Goal: Navigation & Orientation: Find specific page/section

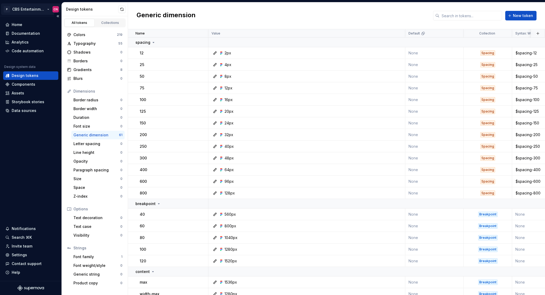
click at [34, 12] on html "P CBS Entertainment: Web (UReg) CN Home Documentation Analytics Code automation…" at bounding box center [272, 147] width 545 height 295
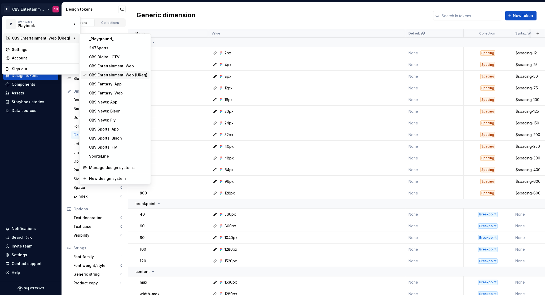
click at [110, 74] on div "CBS Entertainment: Web (UReg)" at bounding box center [118, 74] width 58 height 5
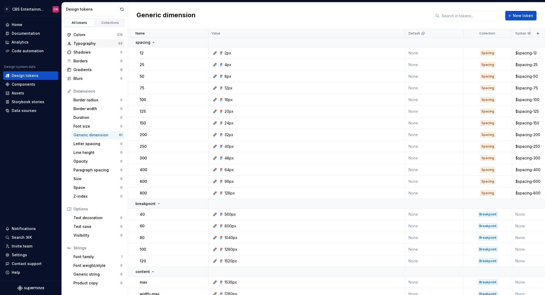
click at [97, 42] on div "Typography" at bounding box center [95, 43] width 45 height 5
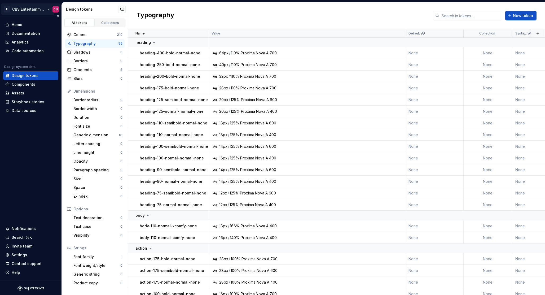
click at [37, 12] on html "P CBS Entertainment: Web (UReg) CN Home Documentation Analytics Code automation…" at bounding box center [272, 147] width 545 height 295
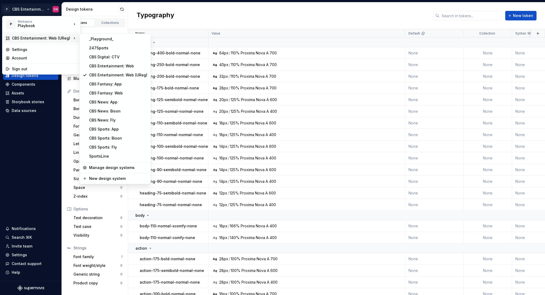
click at [342, 107] on html "P CBS Entertainment: Web (UReg) CN Home Documentation Analytics Code automation…" at bounding box center [272, 147] width 545 height 295
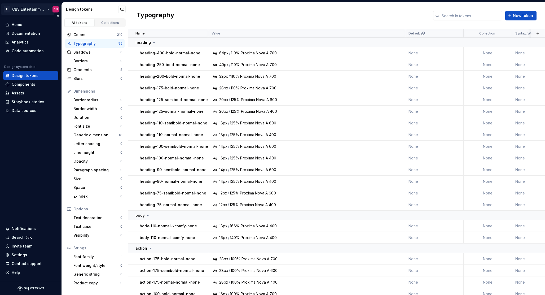
click at [24, 8] on html "P CBS Entertainment: Web (UReg) CN Home Documentation Analytics Code automation…" at bounding box center [272, 147] width 545 height 295
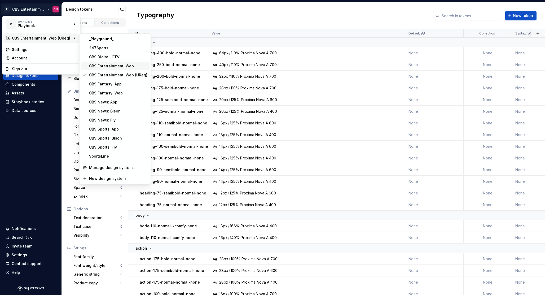
click at [105, 66] on div "CBS Entertainment: Web" at bounding box center [118, 65] width 58 height 5
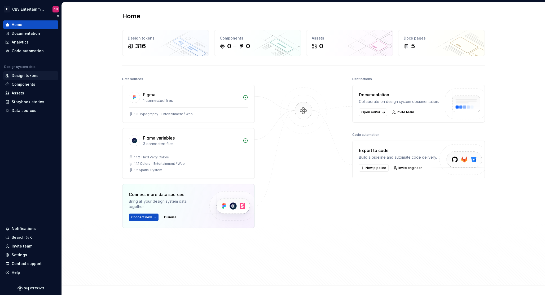
click at [29, 74] on div "Design tokens" at bounding box center [25, 75] width 27 height 5
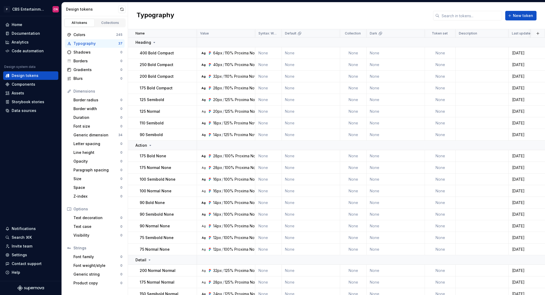
scroll to position [213, 0]
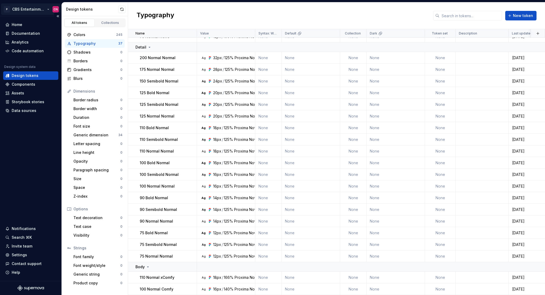
click at [27, 7] on html "P CBS Entertainment: Web CN Home Documentation Analytics Code automation Design…" at bounding box center [272, 147] width 545 height 295
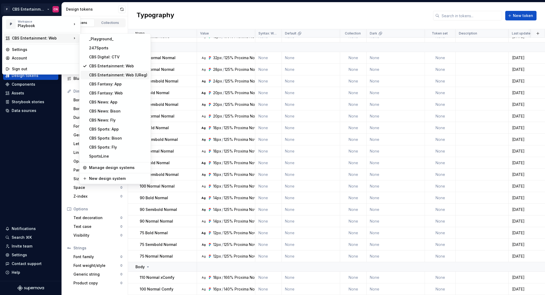
click at [114, 75] on div "CBS Entertainment: Web (UReg)" at bounding box center [118, 74] width 58 height 5
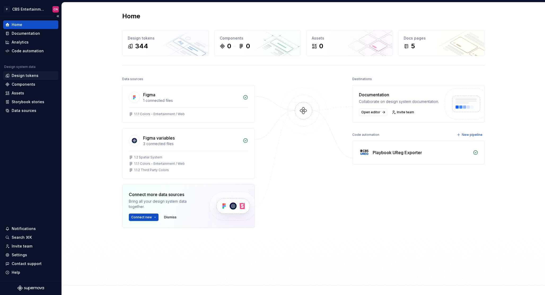
click at [28, 75] on div "Design tokens" at bounding box center [25, 75] width 27 height 5
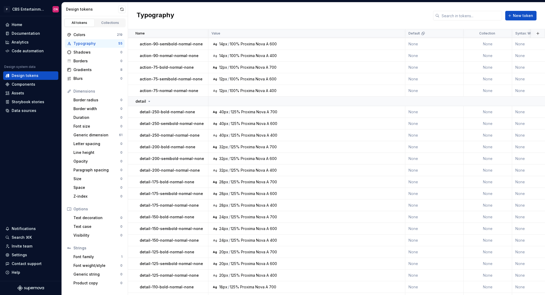
scroll to position [423, 0]
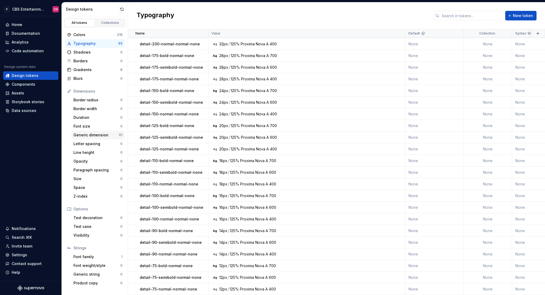
click at [93, 135] on div "Generic dimension" at bounding box center [96, 134] width 46 height 5
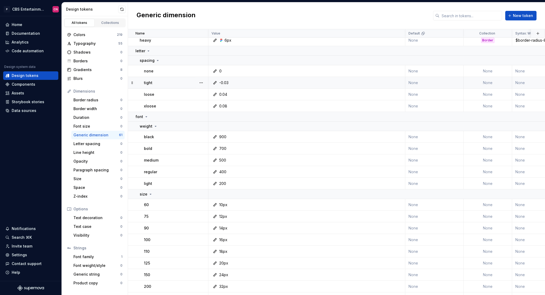
scroll to position [443, 0]
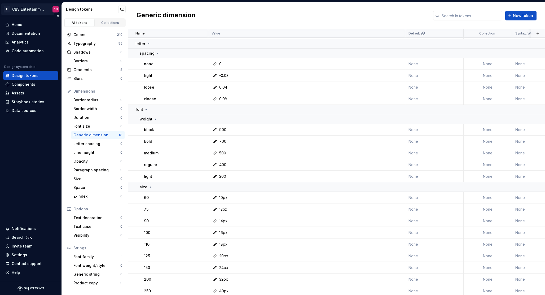
click at [29, 12] on html "P CBS Entertainment: Web (UReg) CN Home Documentation Analytics Code automation…" at bounding box center [272, 147] width 545 height 295
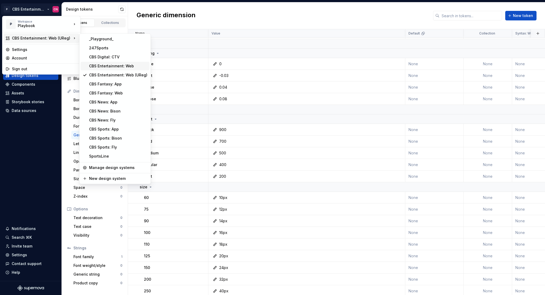
click at [121, 67] on div "CBS Entertainment: Web" at bounding box center [118, 65] width 58 height 5
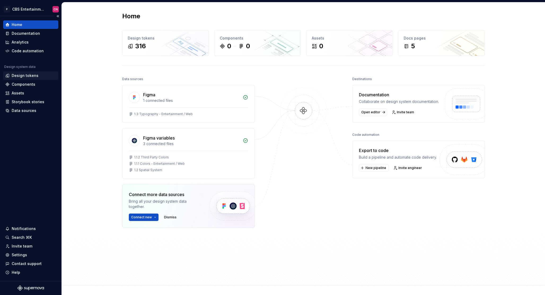
click at [28, 75] on div "Design tokens" at bounding box center [25, 75] width 27 height 5
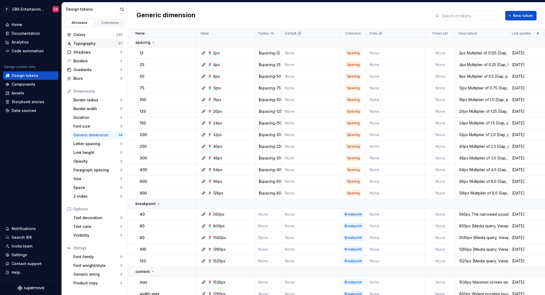
click at [99, 45] on div "Typography" at bounding box center [95, 43] width 45 height 5
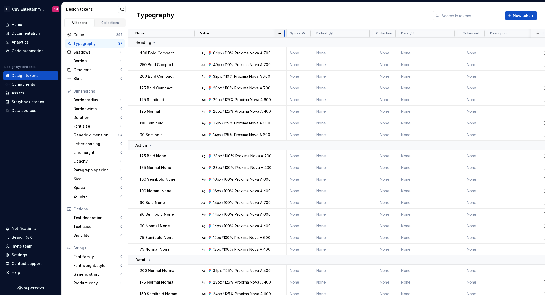
drag, startPoint x: 255, startPoint y: 33, endPoint x: 286, endPoint y: 34, distance: 31.0
click at [286, 34] on div at bounding box center [284, 33] width 4 height 8
click at [329, 17] on div "Typography New token" at bounding box center [336, 15] width 417 height 27
click at [41, 8] on html "P CBS Entertainment: Web CN Home Documentation Analytics Code automation Design…" at bounding box center [272, 147] width 545 height 295
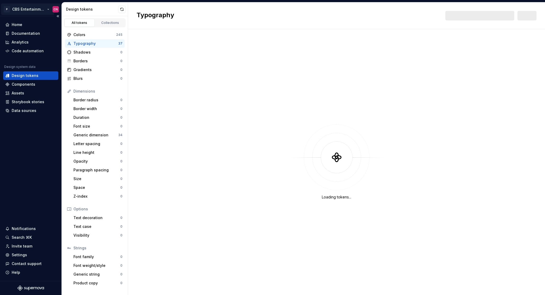
click at [37, 10] on html "P CBS Entertainment: Web CN Home Documentation Analytics Code automation Design…" at bounding box center [272, 147] width 545 height 295
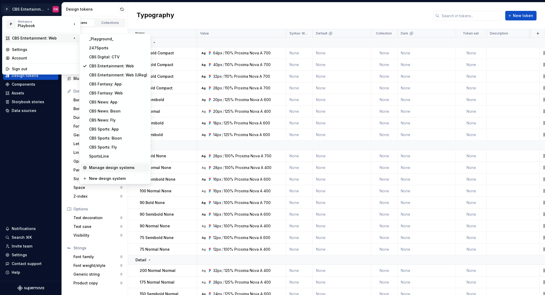
click at [112, 169] on div "Manage design systems" at bounding box center [118, 167] width 58 height 5
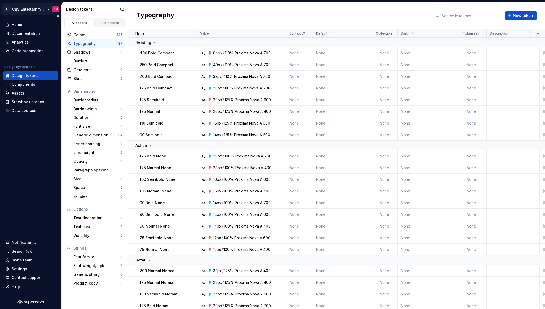
click at [25, 7] on html "P CBS Entertainment: Web CN Home Documentation Analytics Code automation Design…" at bounding box center [272, 154] width 545 height 309
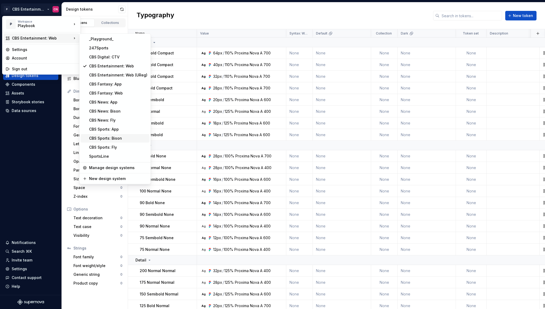
click at [109, 137] on div "CBS Sports: Bison" at bounding box center [118, 137] width 58 height 5
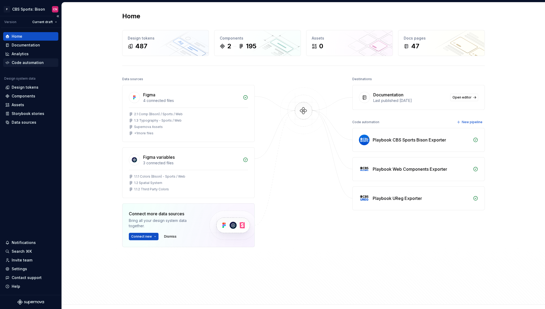
click at [25, 62] on div "Code automation" at bounding box center [28, 62] width 32 height 5
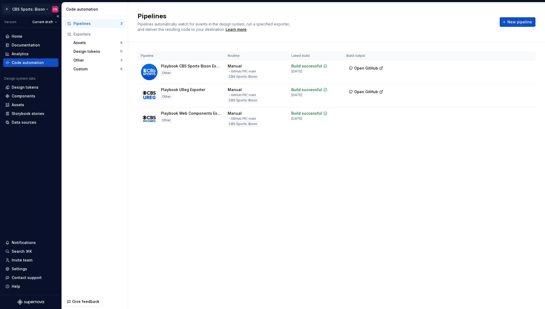
click at [21, 8] on html "P CBS Sports: Bison CN Version Current draft Home Documentation Analytics Code …" at bounding box center [272, 154] width 545 height 309
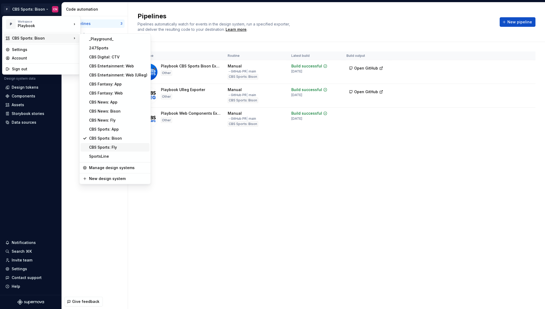
click at [100, 145] on div "CBS Sports: Fly" at bounding box center [118, 147] width 58 height 5
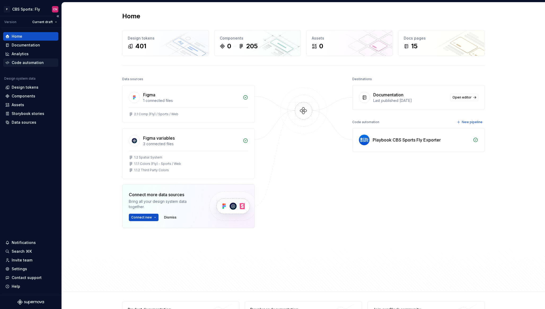
click at [36, 62] on div "Code automation" at bounding box center [28, 62] width 32 height 5
